Goal: Task Accomplishment & Management: Use online tool/utility

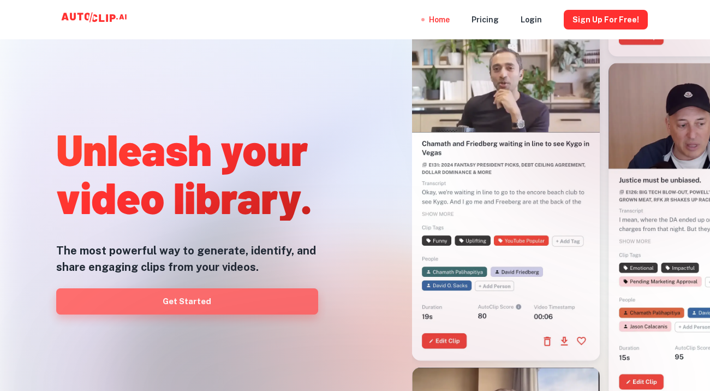
click at [187, 300] on link "Get Started" at bounding box center [187, 301] width 262 height 26
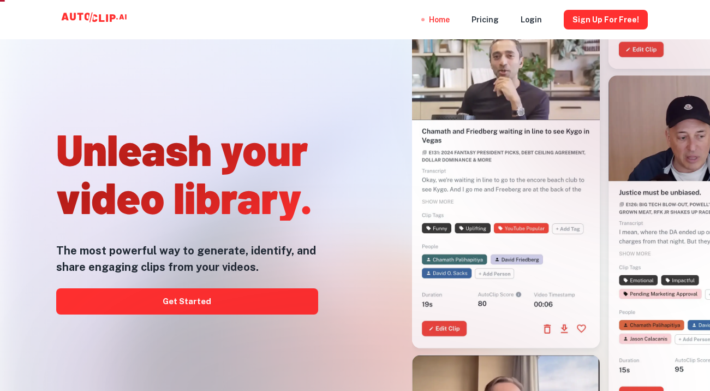
click at [213, 307] on div at bounding box center [355, 391] width 568 height 218
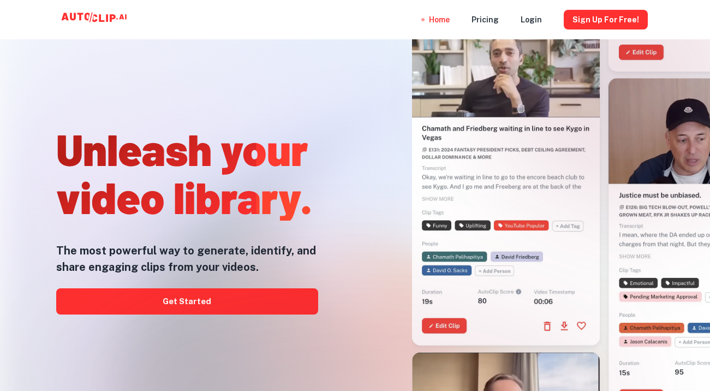
click at [199, 301] on div at bounding box center [355, 391] width 568 height 218
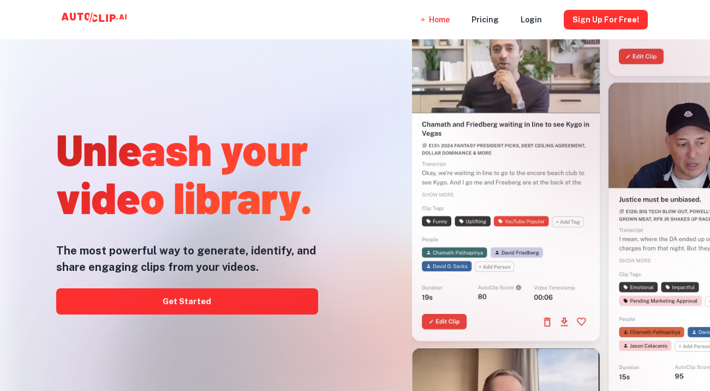
click at [196, 306] on div at bounding box center [355, 391] width 568 height 218
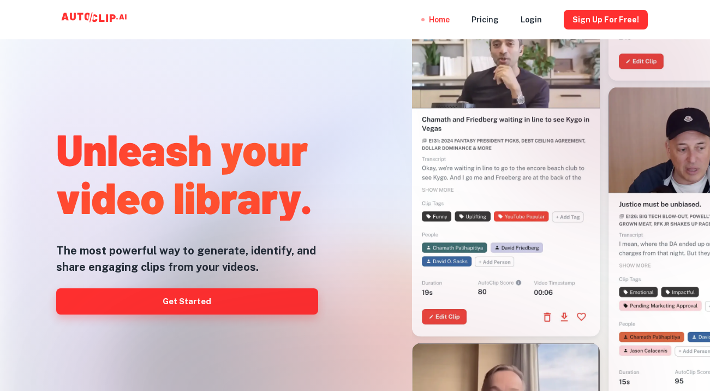
click at [209, 296] on link "Get Started" at bounding box center [187, 301] width 262 height 26
